Goal: Task Accomplishment & Management: Manage account settings

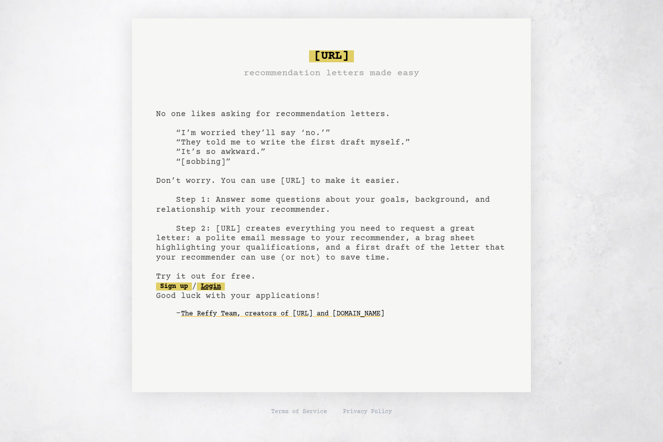
click at [216, 284] on link "Login" at bounding box center [211, 286] width 28 height 8
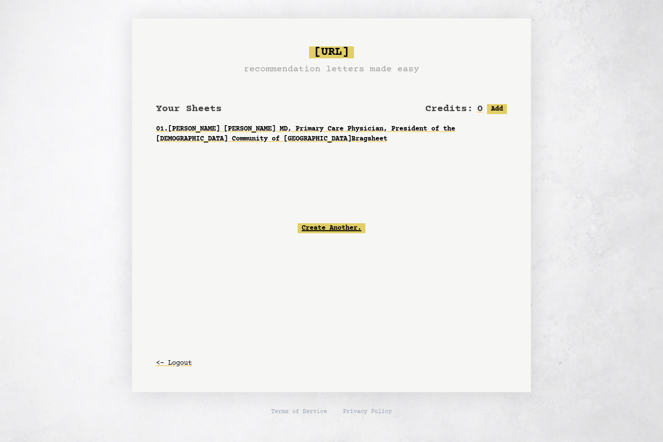
click at [311, 228] on link "Create Another." at bounding box center [331, 228] width 68 height 10
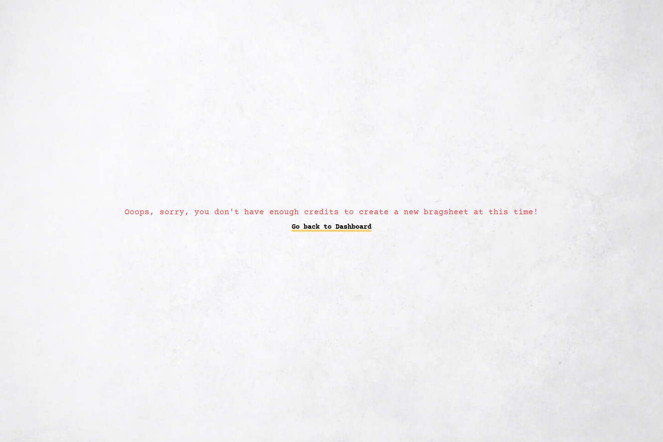
click at [316, 226] on link "Go back to Dashboard" at bounding box center [331, 227] width 80 height 18
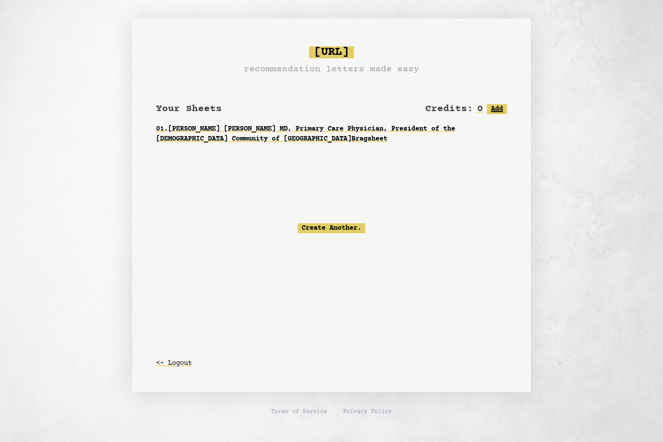
click at [495, 107] on button "Add" at bounding box center [497, 109] width 20 height 10
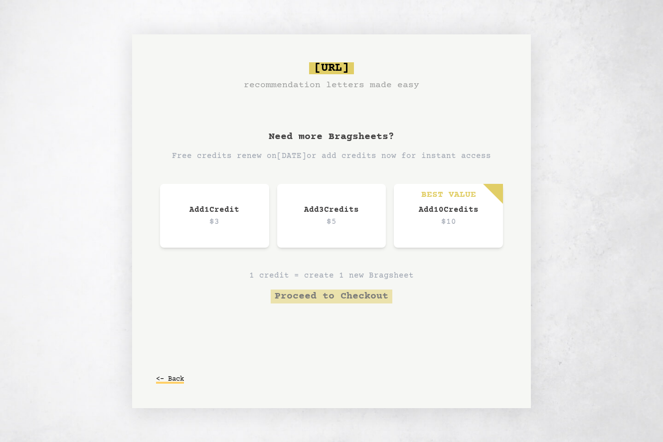
click at [176, 380] on button "<- Back" at bounding box center [170, 379] width 28 height 18
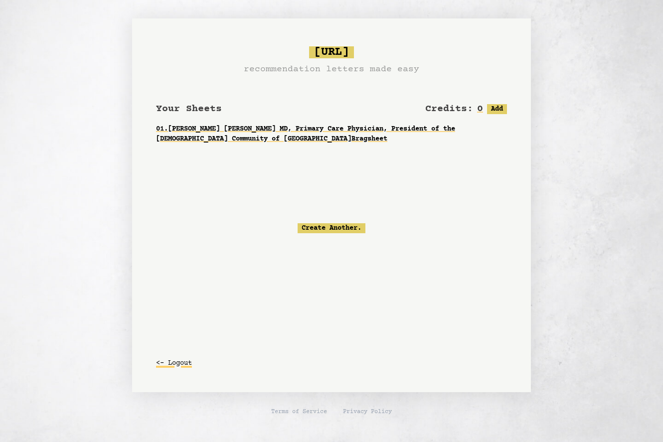
click at [176, 367] on button "<- Logout" at bounding box center [174, 363] width 36 height 18
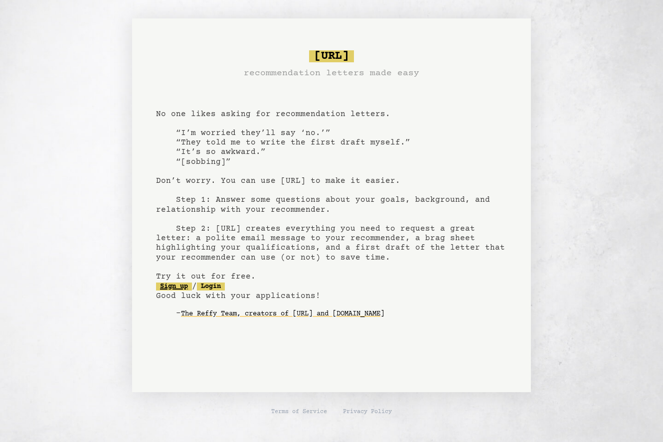
click at [181, 285] on link "Sign up" at bounding box center [174, 286] width 36 height 8
